Goal: Task Accomplishment & Management: Use online tool/utility

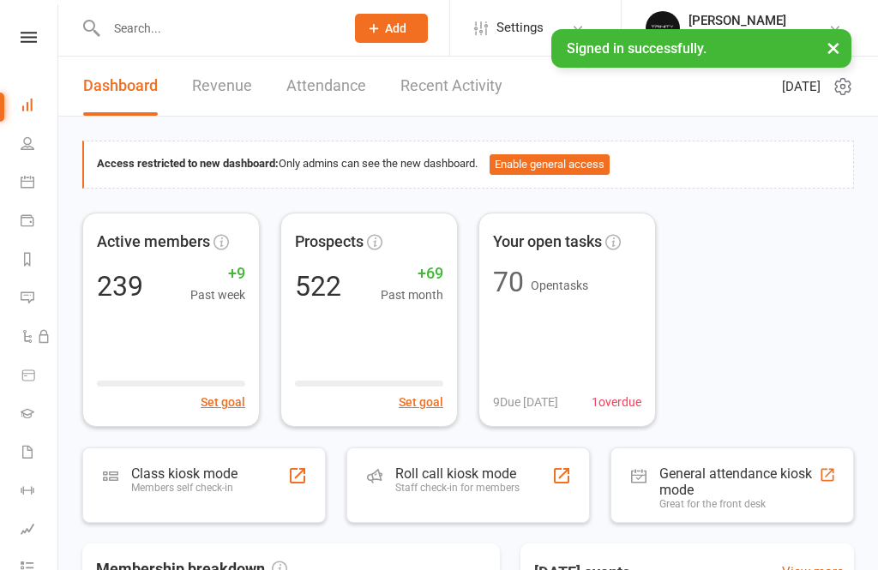
click at [22, 200] on link "Calendar" at bounding box center [40, 184] width 39 height 39
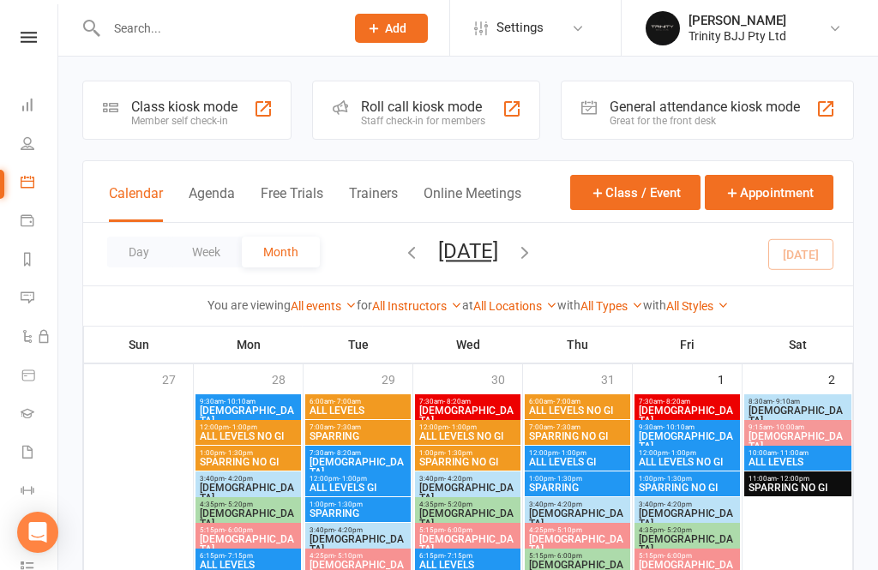
click at [159, 94] on div "Class kiosk mode Member self check-in" at bounding box center [186, 110] width 209 height 59
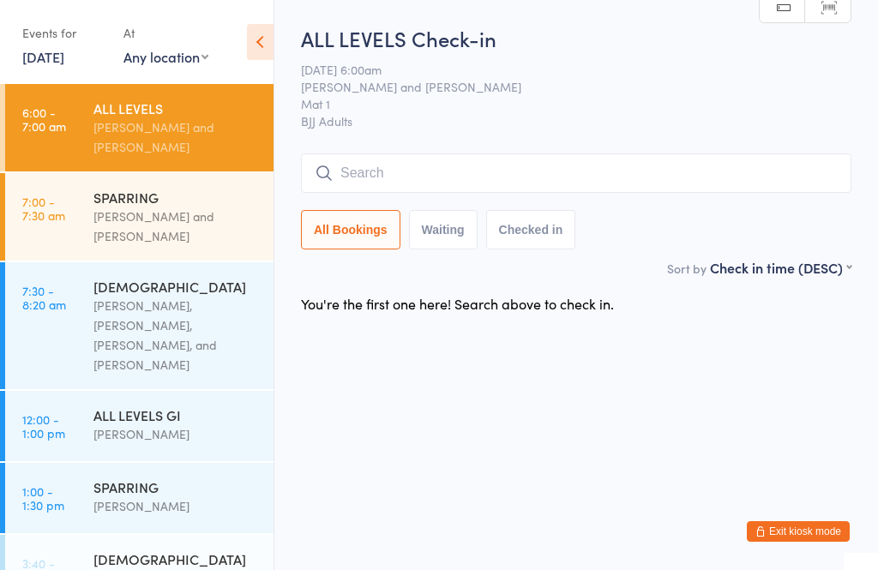
click at [430, 184] on input "search" at bounding box center [576, 173] width 551 height 39
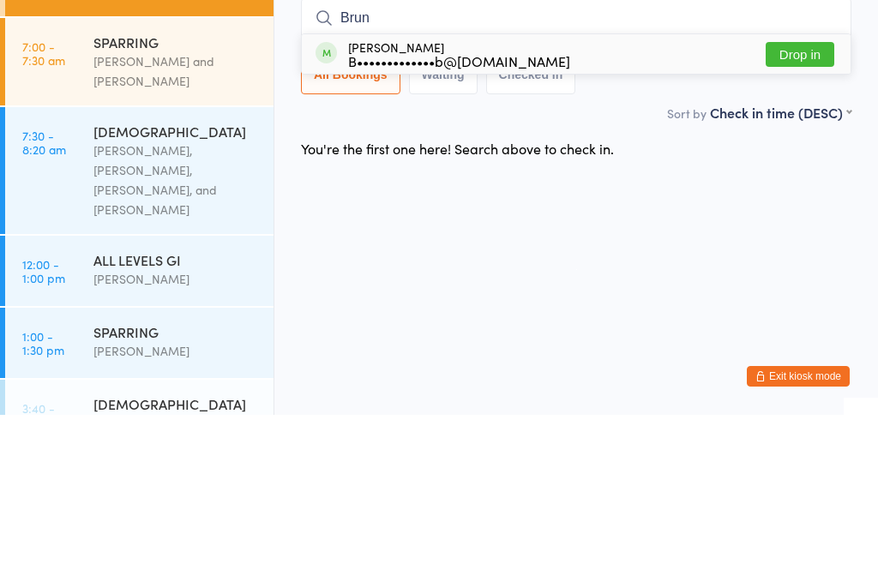
type input "Brun"
click at [801, 197] on button "Drop in" at bounding box center [800, 209] width 69 height 25
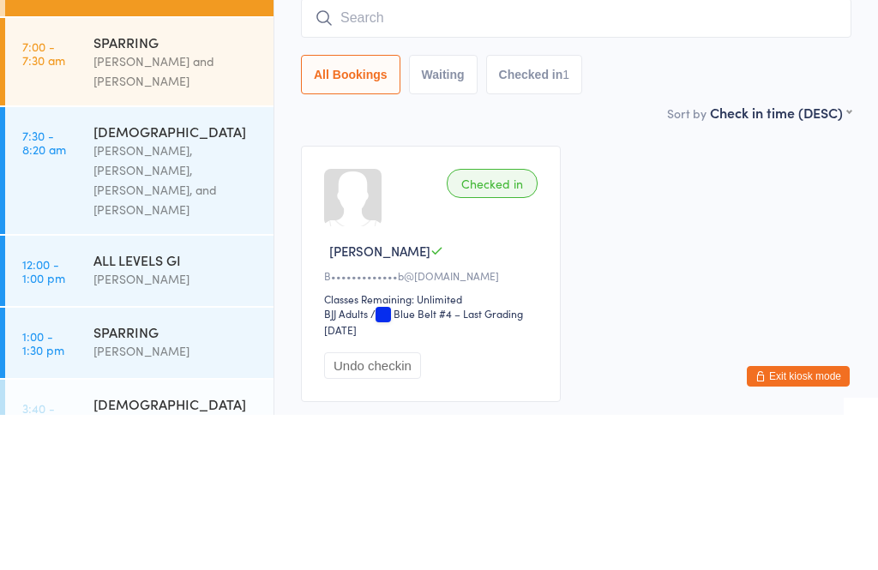
click at [787, 286] on div "Checked in [PERSON_NAME]•••••••••••••b@[DOMAIN_NAME] Classes Remaining: Unlimit…" at bounding box center [577, 429] width 582 height 287
